Goal: Task Accomplishment & Management: Use online tool/utility

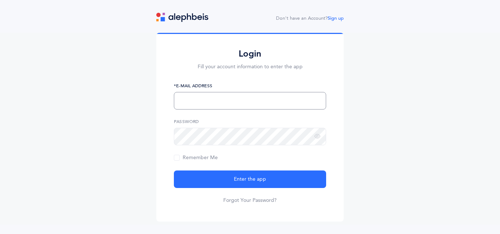
click at [202, 97] on input "text" at bounding box center [250, 101] width 152 height 18
type input "[EMAIL_ADDRESS][DOMAIN_NAME]"
click at [174, 171] on button "Enter the app" at bounding box center [250, 180] width 152 height 18
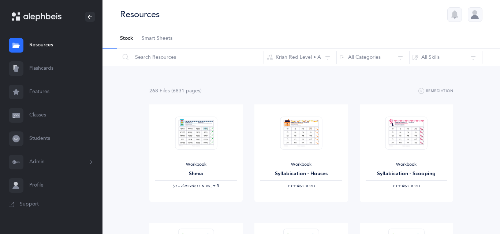
click at [87, 19] on icon at bounding box center [90, 17] width 6 height 6
